Goal: Task Accomplishment & Management: Complete application form

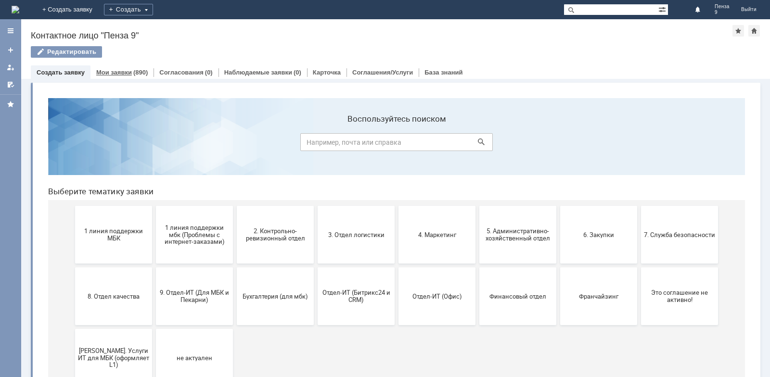
click at [136, 73] on div "(890)" at bounding box center [140, 72] width 14 height 7
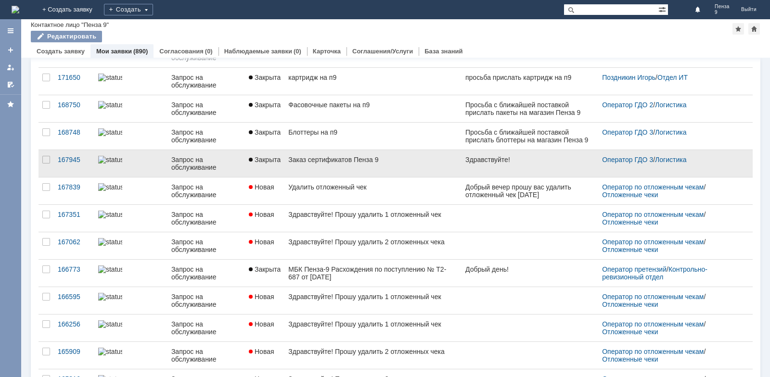
click at [374, 164] on link "Заказ сертификатов Пенза 9" at bounding box center [372, 163] width 177 height 27
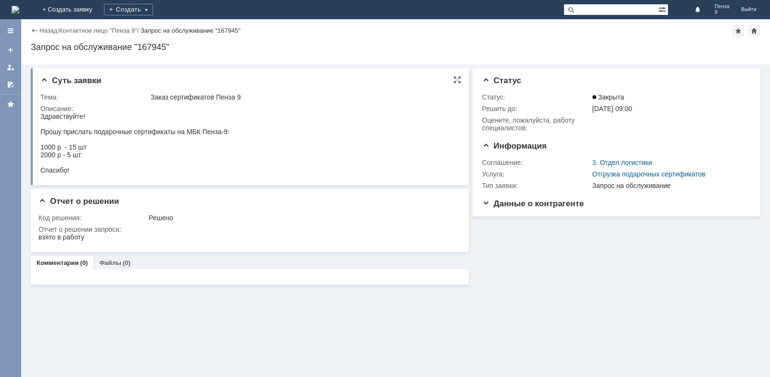
click at [40, 117] on div "Суть заявки Тема: Заказ сертификатов Пенза 9 Описание:" at bounding box center [250, 126] width 438 height 117
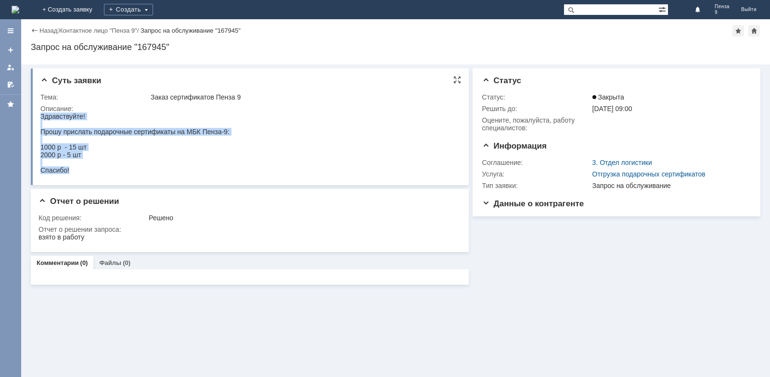
drag, startPoint x: 40, startPoint y: 116, endPoint x: 75, endPoint y: 171, distance: 64.6
click at [75, 171] on body "Здравствуйте! Прошу прислать подарочные сертификаты на МБК Пенза-9: 1000 р - 15…" at bounding box center [134, 144] width 189 height 62
copy body "Здравствуйте! Прошу прислать подарочные сертификаты на МБК Пенза-9: 1000 р - 15…"
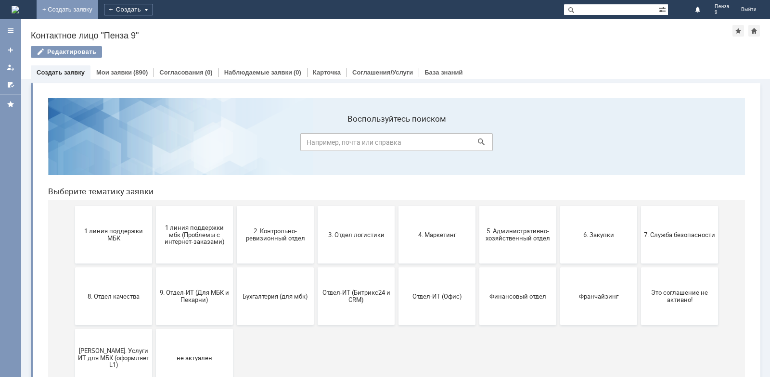
click at [98, 13] on link "+ Создать заявку" at bounding box center [68, 9] width 62 height 19
click at [98, 10] on link "+ Создать заявку" at bounding box center [68, 9] width 62 height 19
click at [153, 8] on div "Создать" at bounding box center [128, 10] width 49 height 12
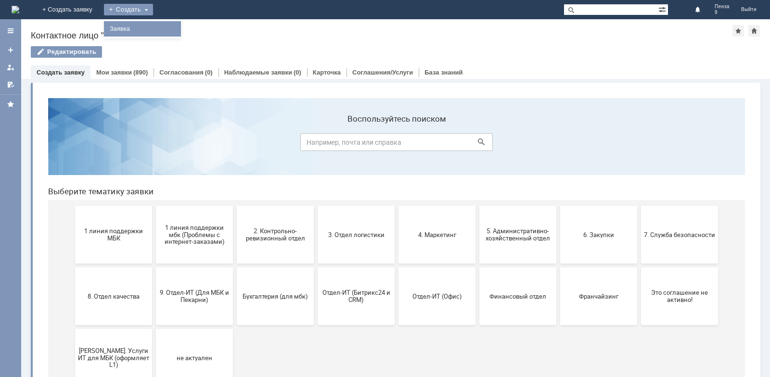
click at [179, 27] on link "Заявка" at bounding box center [142, 29] width 73 height 12
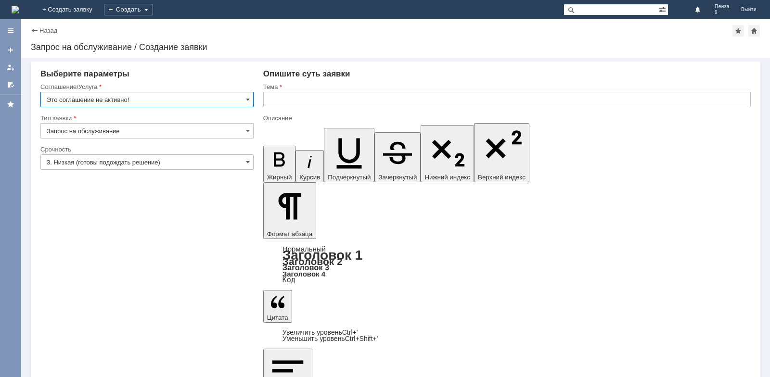
click at [127, 102] on input "Это соглашение не активно!" at bounding box center [146, 99] width 213 height 15
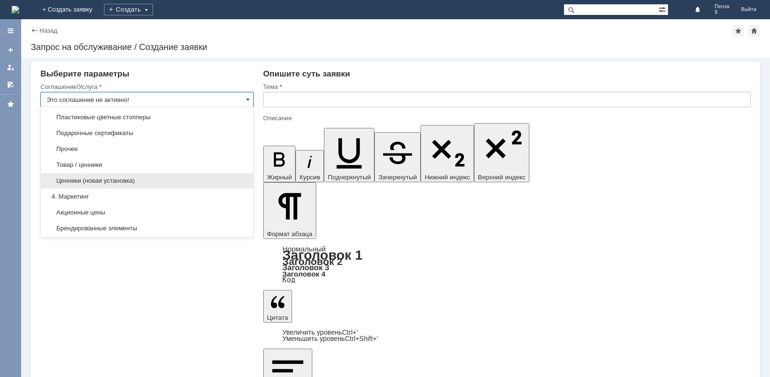
scroll to position [404, 0]
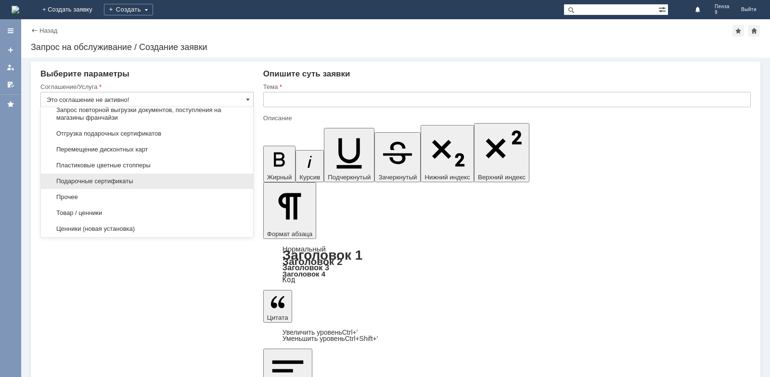
click at [141, 185] on span "Подарочные сертификаты" at bounding box center [147, 182] width 201 height 8
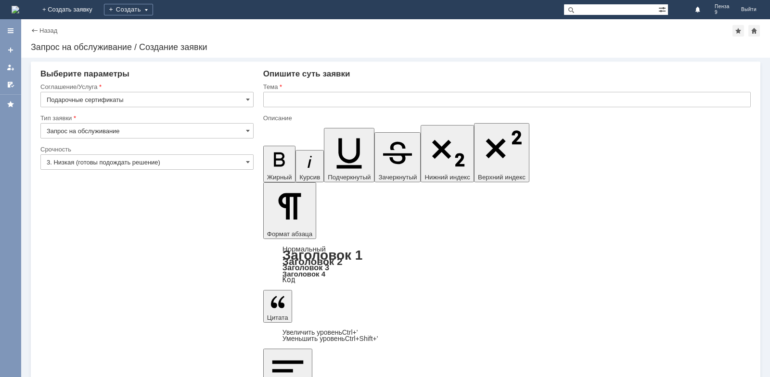
type input "Подарочные сертификаты"
click at [109, 132] on input "Запрос на обслуживание" at bounding box center [146, 130] width 213 height 15
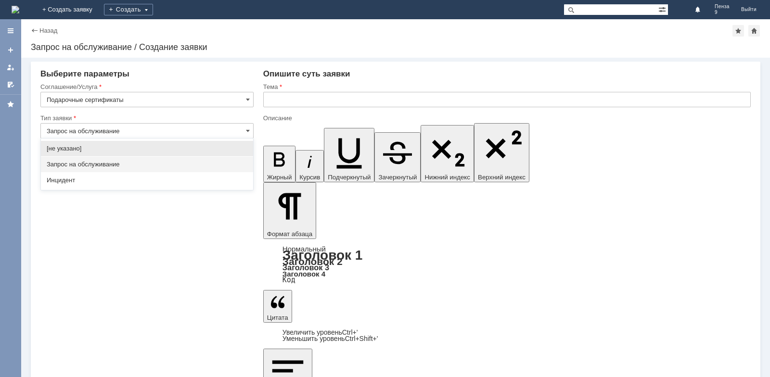
click at [109, 132] on input "Запрос на обслуживание" at bounding box center [146, 130] width 213 height 15
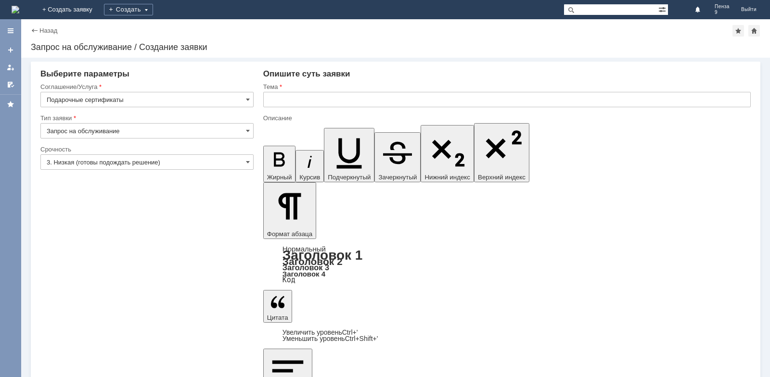
type input "Запрос на обслуживание"
click at [298, 98] on input "text" at bounding box center [506, 99] width 487 height 15
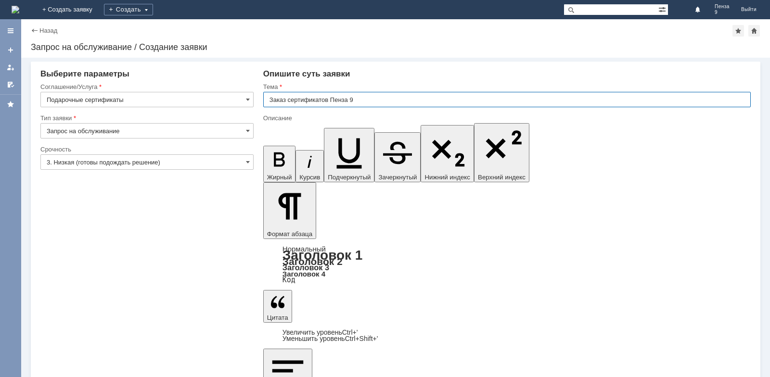
type input "Заказ сертификатов Пенза 9"
click at [186, 158] on input "3. Низкая (готовы подождать решение)" at bounding box center [146, 161] width 213 height 15
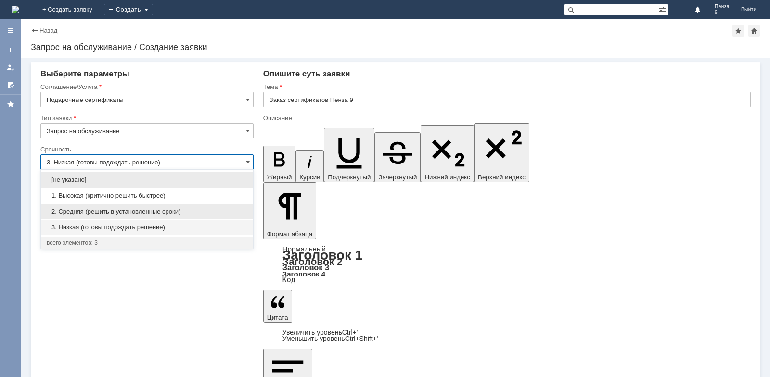
click at [109, 205] on div "2. Средняя (решить в установленные сроки)" at bounding box center [147, 211] width 212 height 15
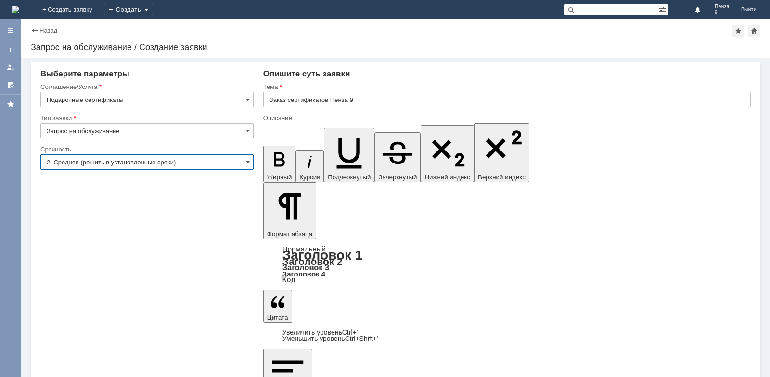
type input "2. Средняя (решить в установленные сроки)"
